Goal: Complete application form: Complete application form

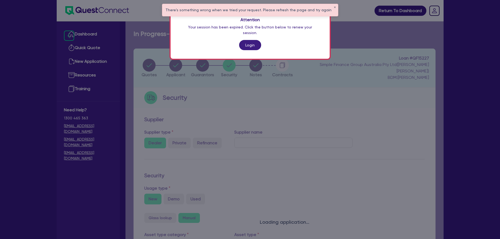
select select "CARS_AND_LIGHT_TRUCKS"
select select "VANS_AND_UTES"
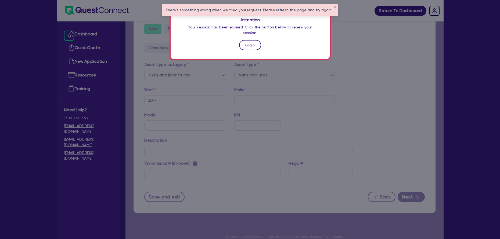
click at [257, 41] on link "Login" at bounding box center [250, 45] width 22 height 10
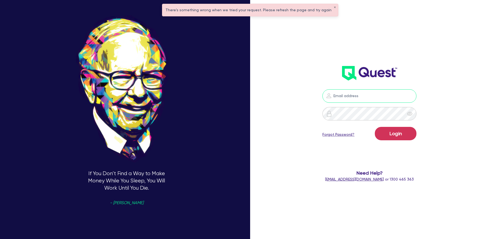
type input "[PERSON_NAME][EMAIL_ADDRESS][PERSON_NAME][DOMAIN_NAME]"
click at [406, 133] on button "Login" at bounding box center [396, 133] width 42 height 13
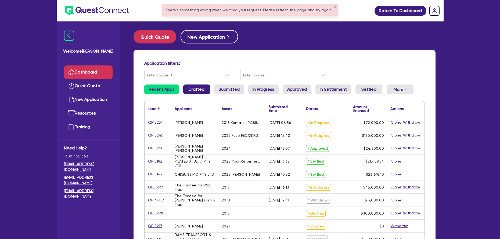
click at [193, 87] on link "Drafted" at bounding box center [196, 90] width 27 height 10
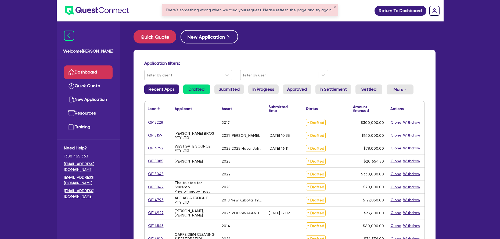
click at [169, 90] on link "Recent Apps" at bounding box center [161, 90] width 35 height 10
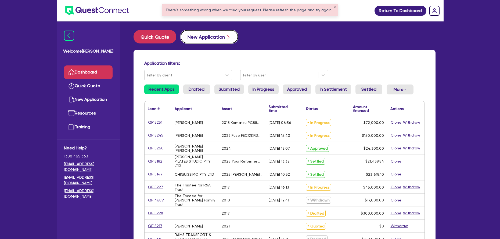
click at [196, 42] on button "New Application" at bounding box center [210, 36] width 58 height 13
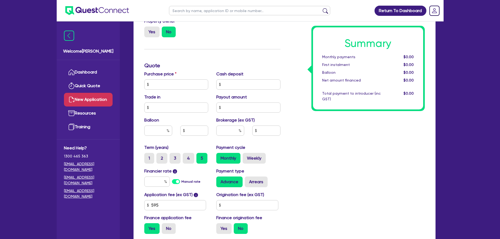
scroll to position [214, 0]
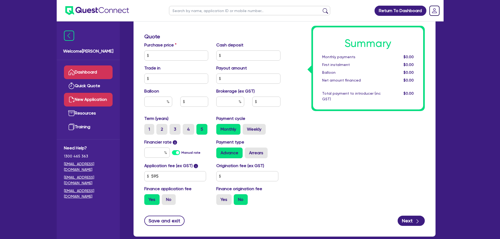
click at [100, 72] on link "Dashboard" at bounding box center [88, 73] width 49 height 14
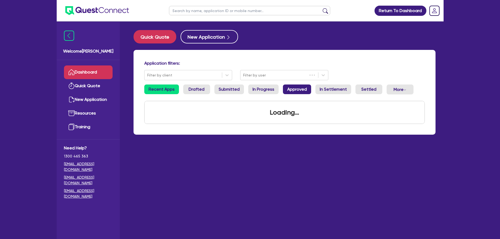
click at [291, 92] on link "Approved" at bounding box center [297, 90] width 28 height 10
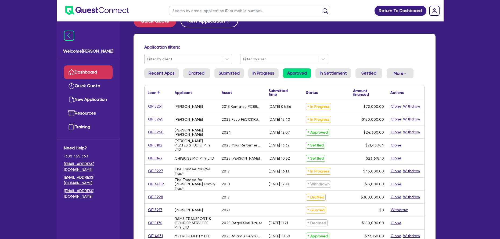
scroll to position [20, 0]
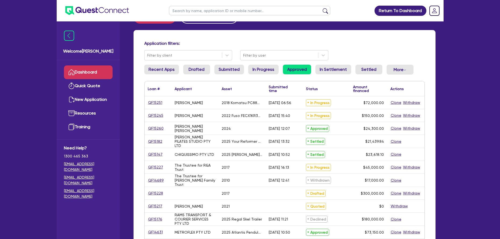
click at [283, 71] on link "Approved" at bounding box center [297, 70] width 28 height 10
click at [245, 71] on ul "Recent Apps Drafted Submitted In Progress Approved In Settlement Settled More W…" at bounding box center [284, 72] width 281 height 14
click at [284, 70] on link "Approved" at bounding box center [297, 70] width 28 height 10
click at [268, 70] on link "In Progress" at bounding box center [263, 70] width 30 height 10
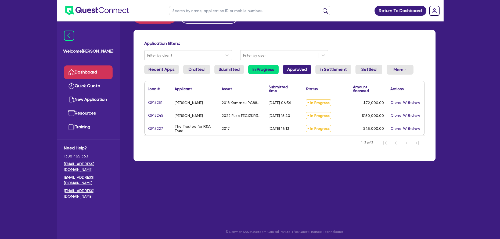
click at [293, 68] on link "Approved" at bounding box center [297, 70] width 28 height 10
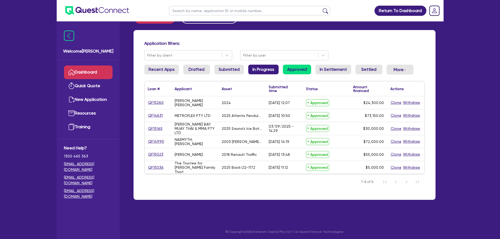
click at [258, 70] on link "In Progress" at bounding box center [263, 70] width 30 height 10
